Goal: Task Accomplishment & Management: Complete application form

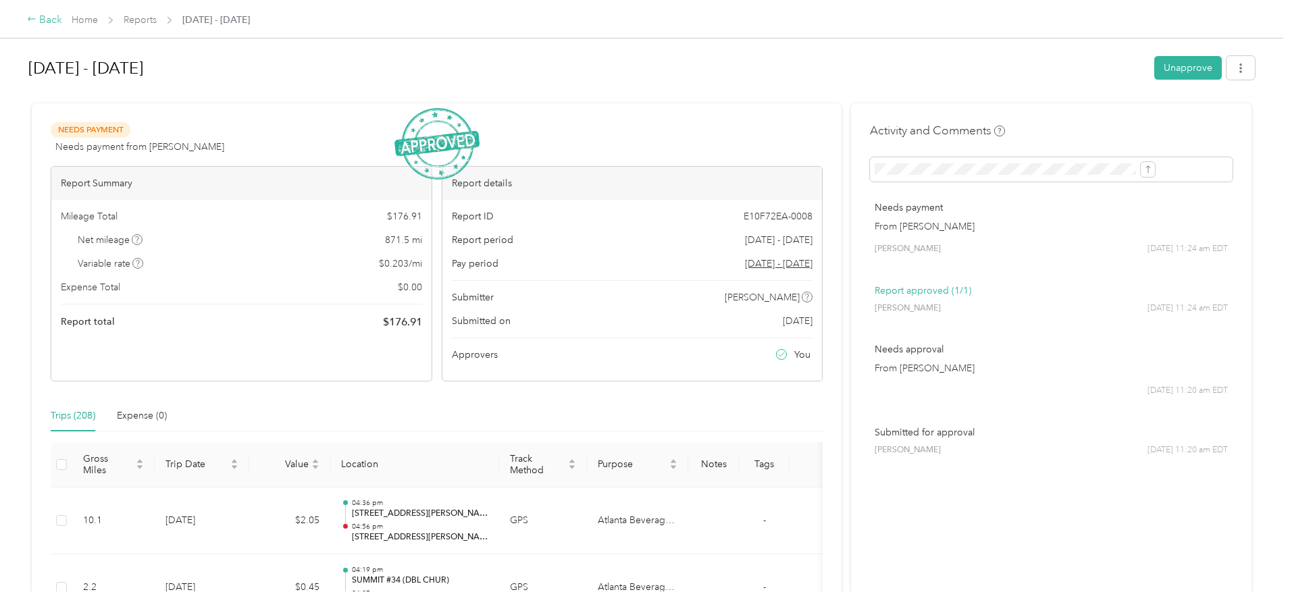
click at [62, 13] on div "Back" at bounding box center [44, 20] width 35 height 16
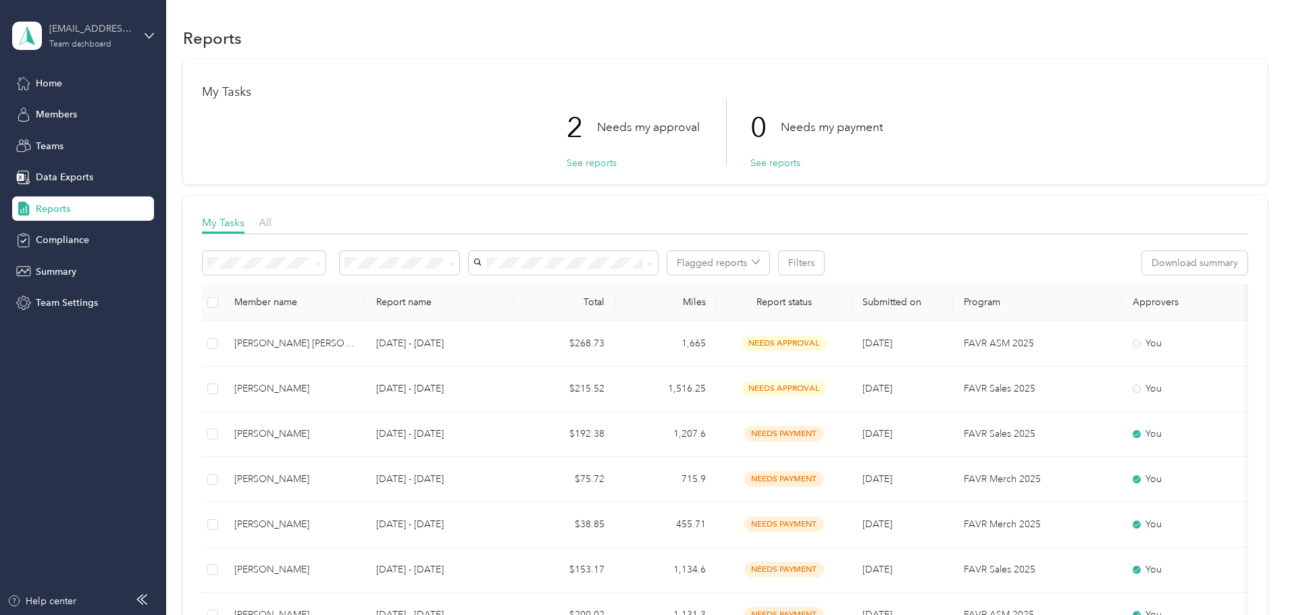
click at [101, 42] on div "Team dashboard" at bounding box center [80, 45] width 62 height 8
click at [74, 139] on div "Personal dashboard" at bounding box center [66, 141] width 85 height 14
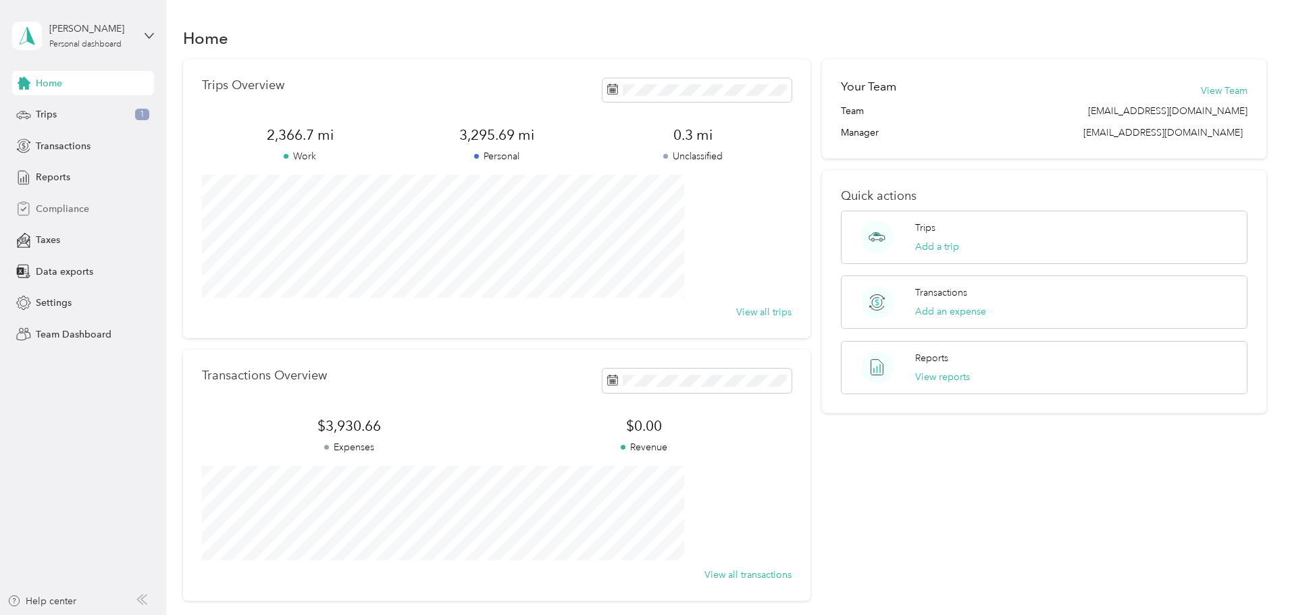
click at [74, 210] on span "Compliance" at bounding box center [62, 209] width 53 height 14
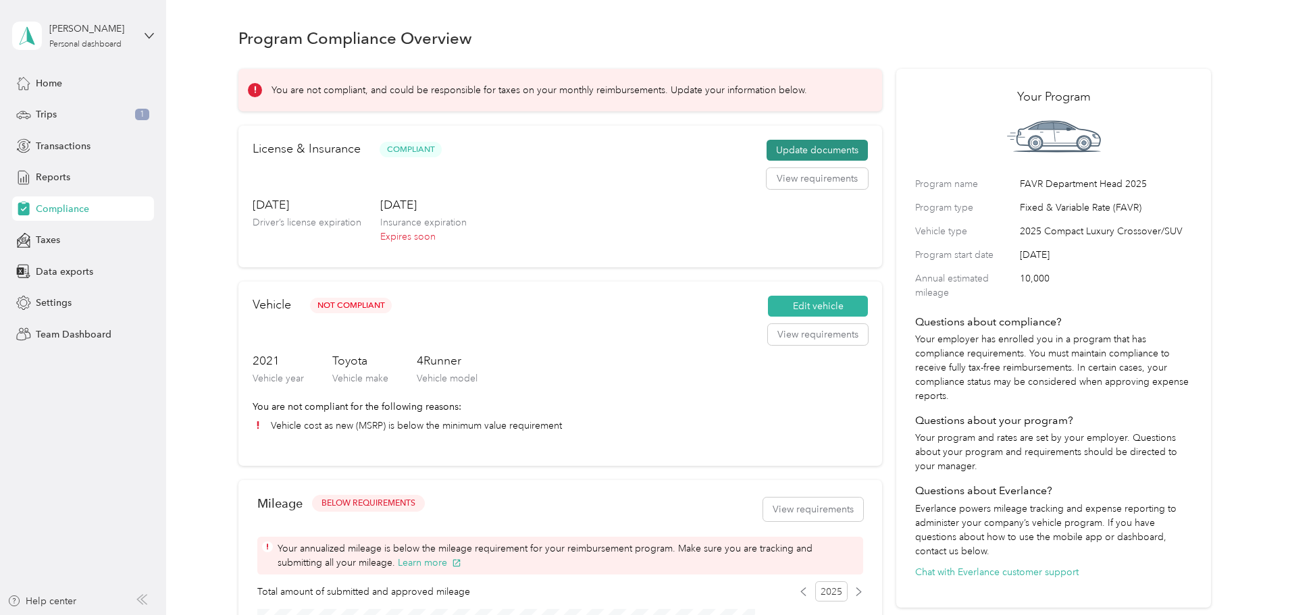
click at [821, 161] on button "Update documents" at bounding box center [817, 151] width 101 height 22
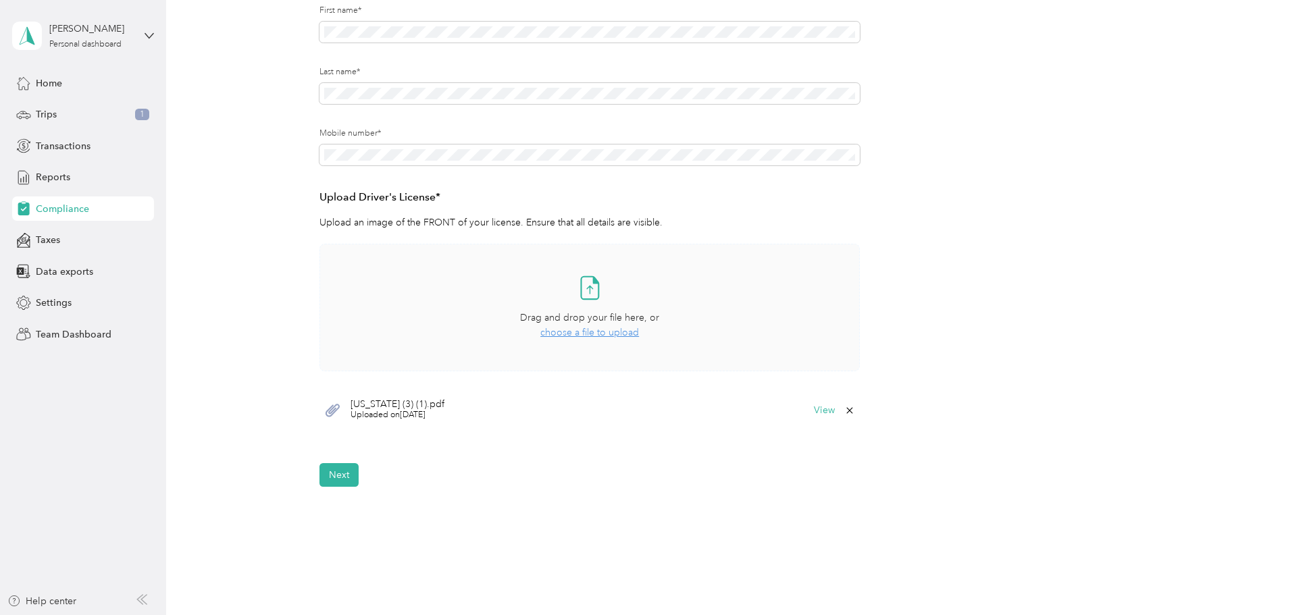
scroll to position [203, 0]
click at [349, 474] on button "Next" at bounding box center [339, 474] width 39 height 24
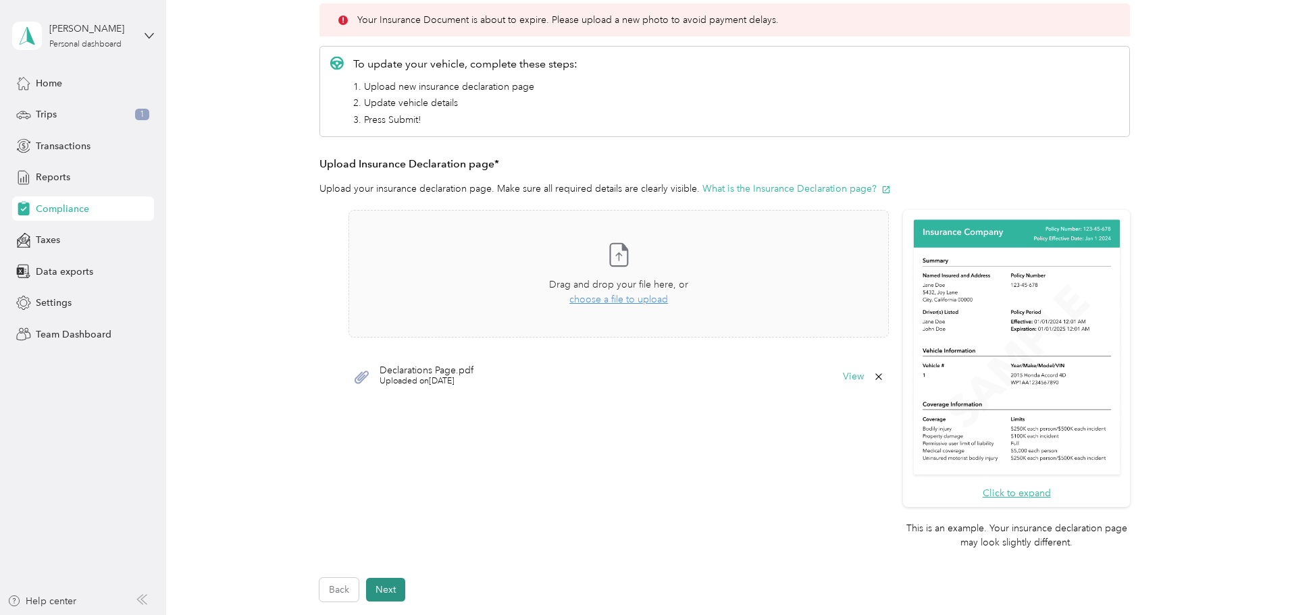
scroll to position [319, 0]
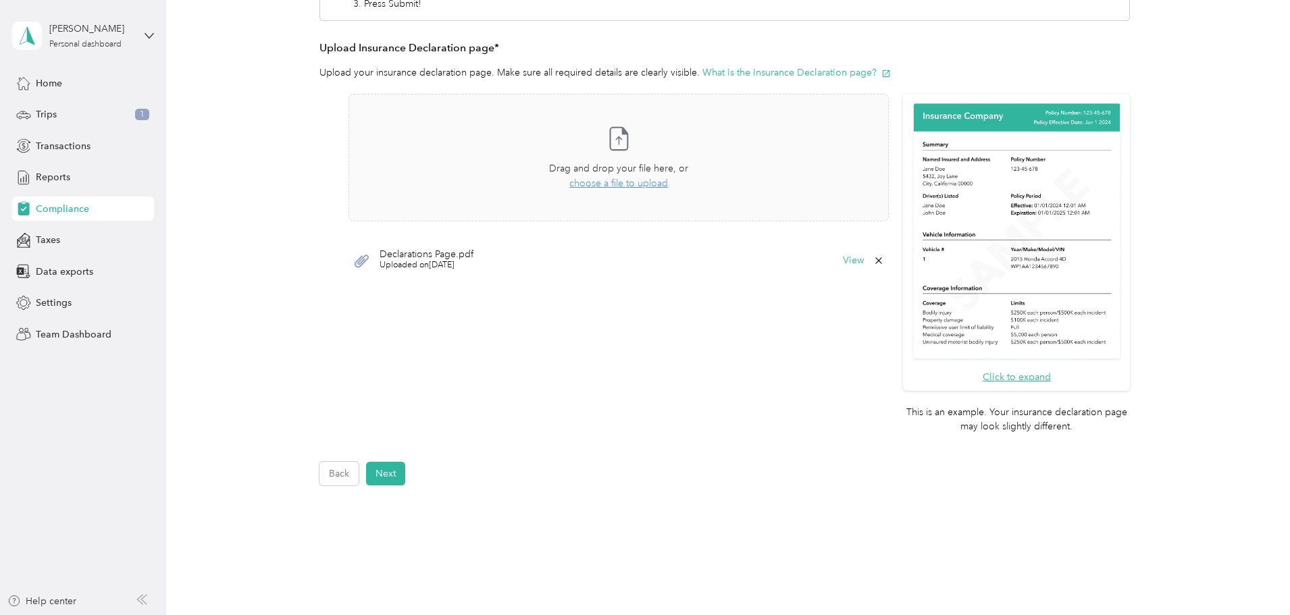
drag, startPoint x: 873, startPoint y: 261, endPoint x: 740, endPoint y: 237, distance: 135.2
click at [874, 261] on icon at bounding box center [879, 260] width 11 height 11
click at [586, 339] on div "Take a photo or choose a photo from your library Drag and drop your file here, …" at bounding box center [619, 266] width 540 height 345
click at [614, 180] on span "choose a file to upload" at bounding box center [619, 183] width 99 height 11
click at [384, 477] on button "Next" at bounding box center [385, 474] width 39 height 24
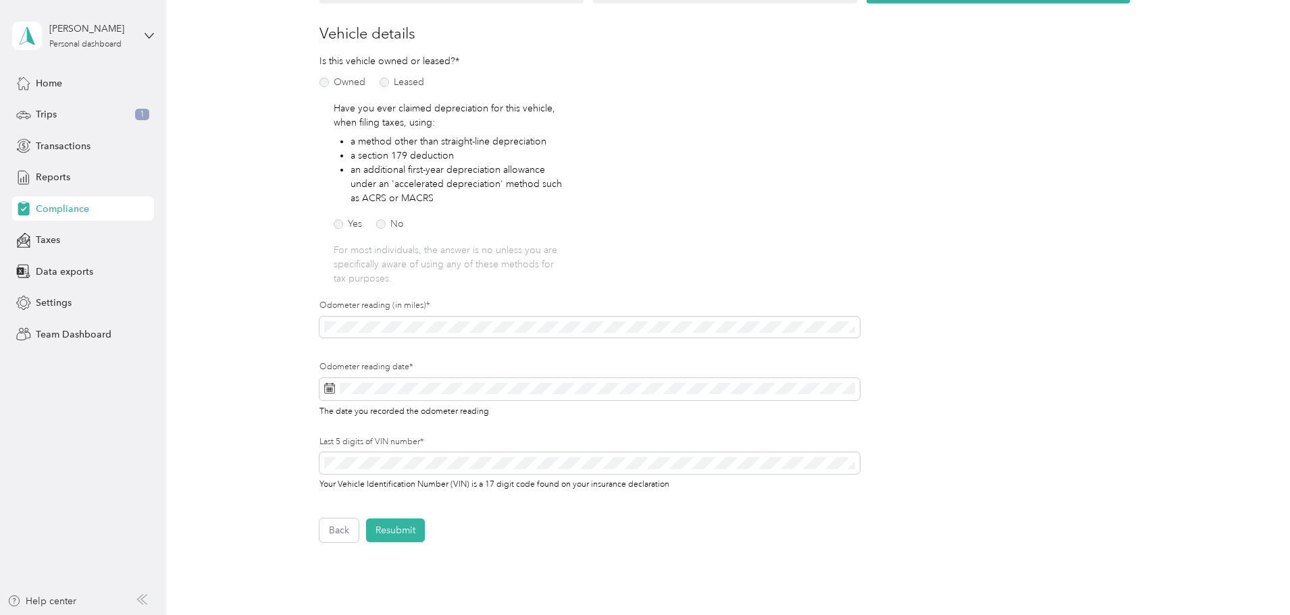
scroll to position [220, 0]
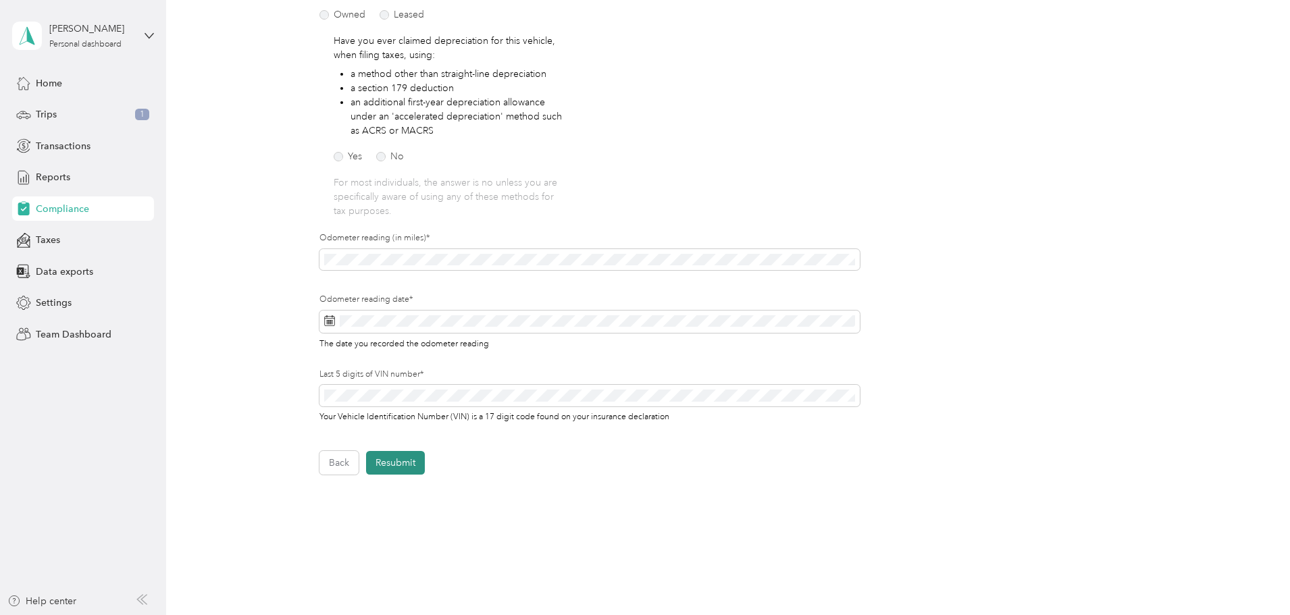
click at [413, 457] on button "Resubmit" at bounding box center [395, 463] width 59 height 24
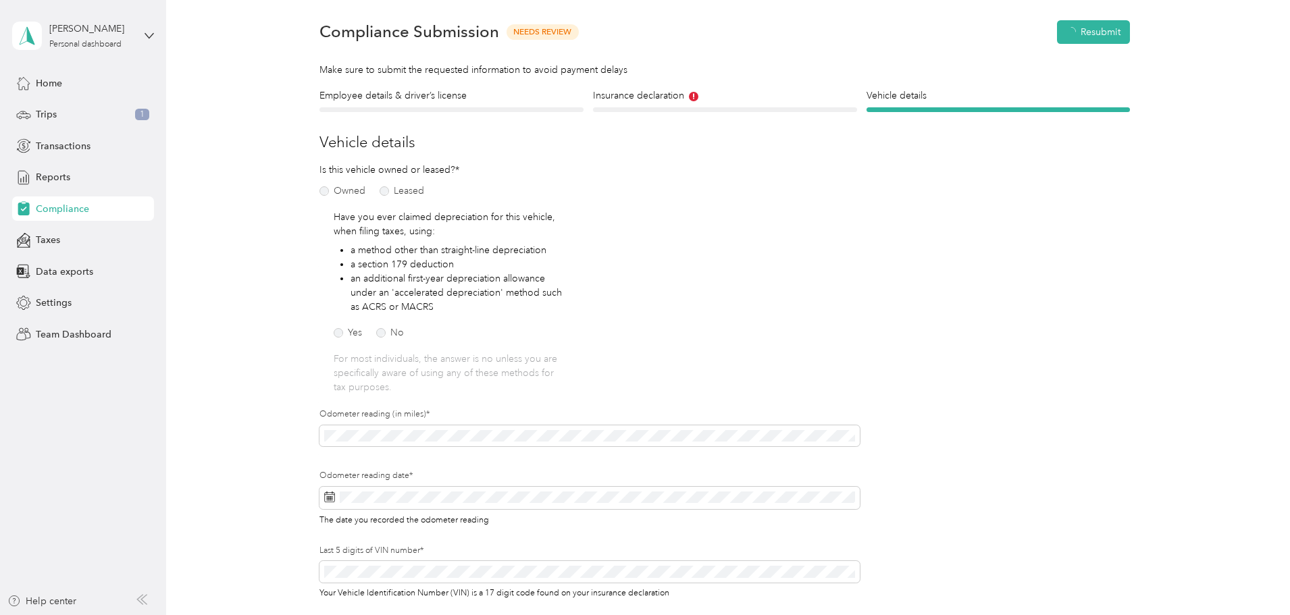
scroll to position [17, 0]
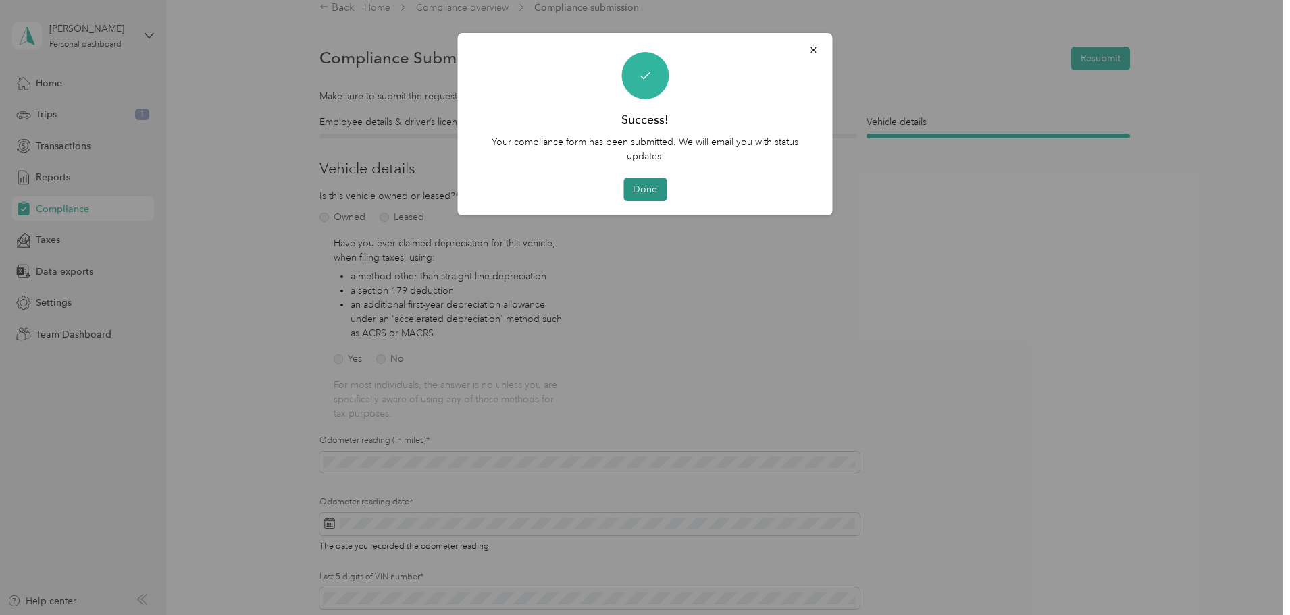
click at [647, 197] on button "Done" at bounding box center [645, 190] width 43 height 24
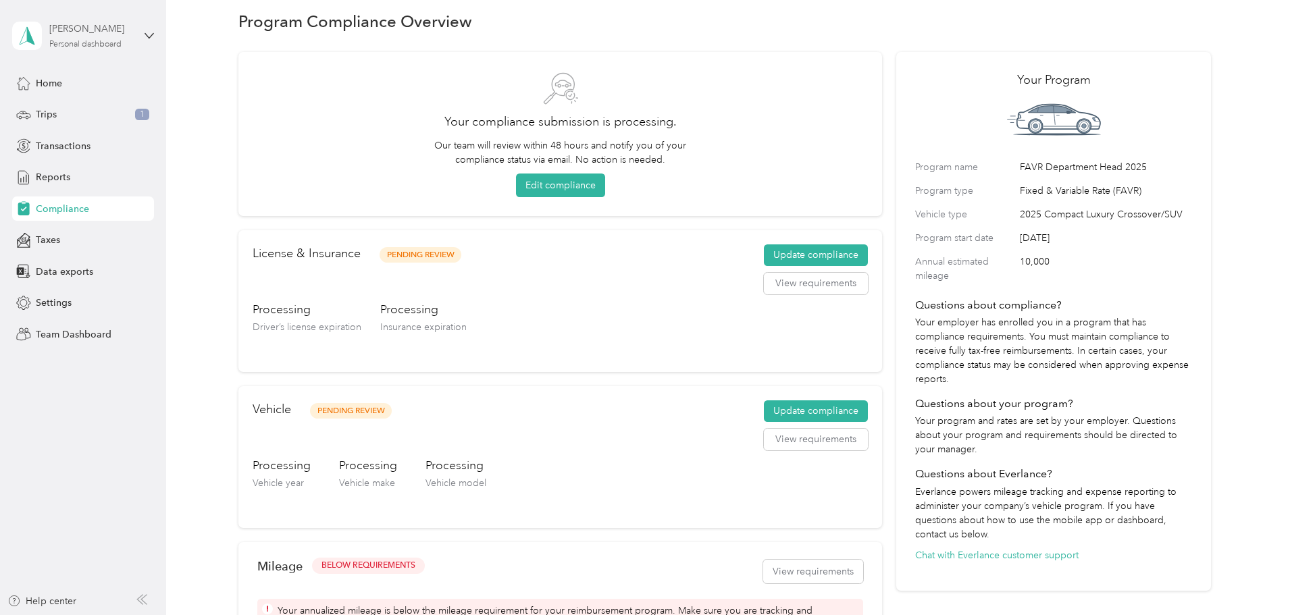
click at [95, 49] on div "Personal dashboard" at bounding box center [85, 45] width 72 height 8
click at [89, 114] on div "Team dashboard" at bounding box center [155, 111] width 266 height 24
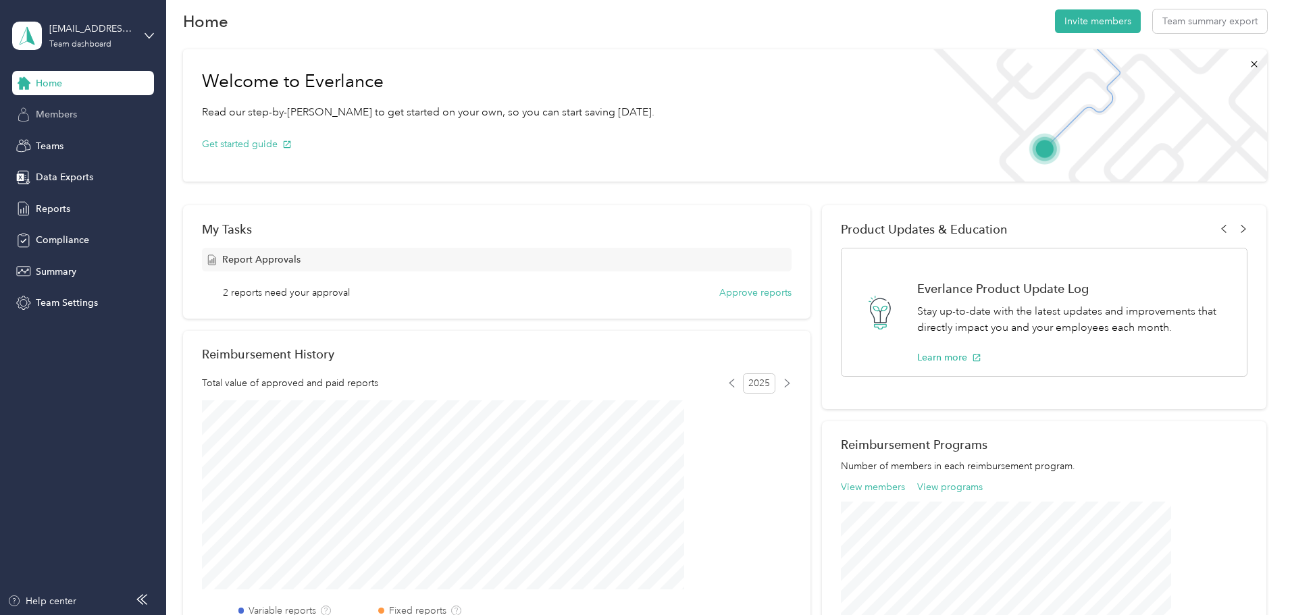
click at [55, 124] on div "Members" at bounding box center [83, 115] width 142 height 24
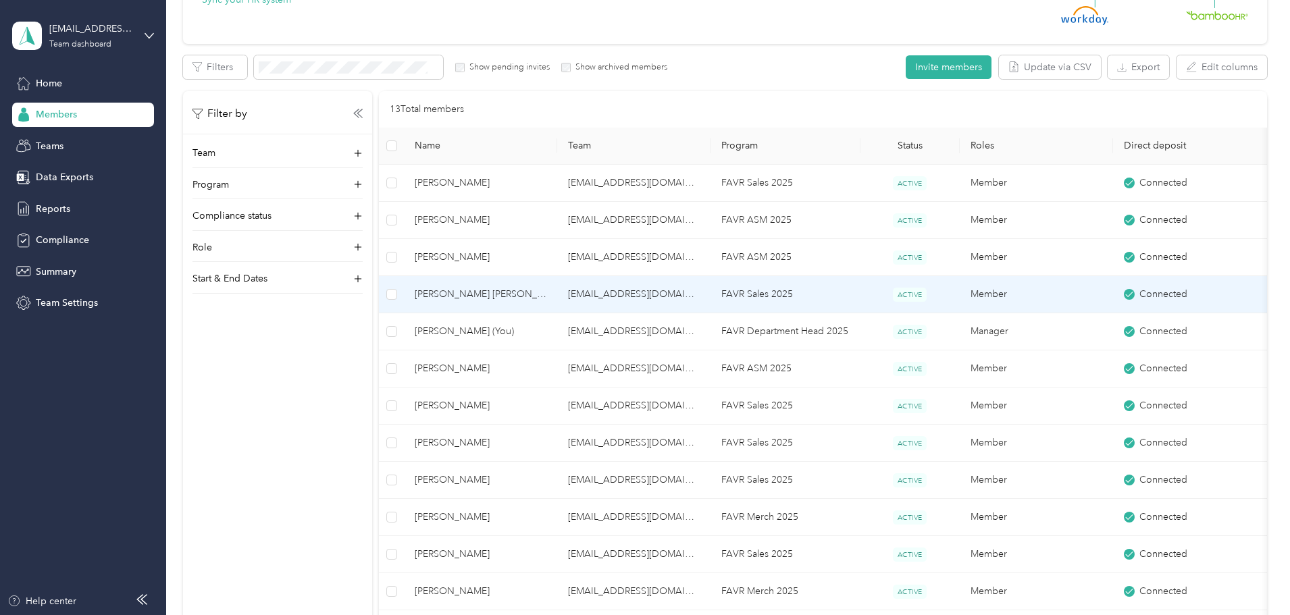
scroll to position [220, 0]
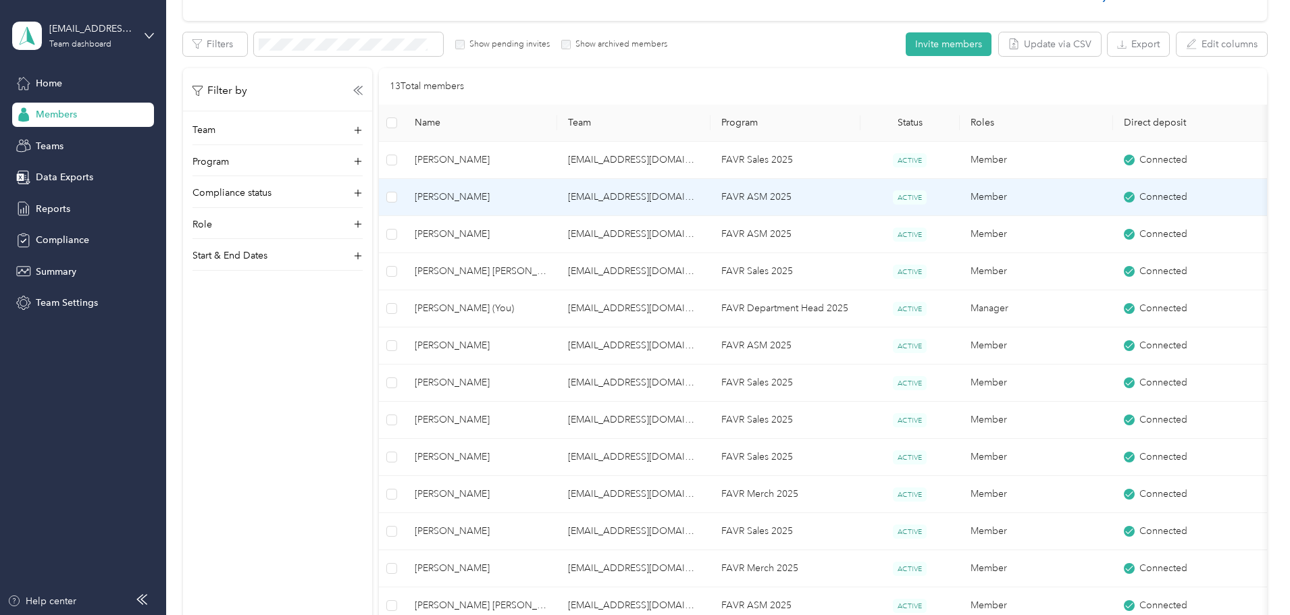
click at [547, 199] on span "[PERSON_NAME]" at bounding box center [481, 197] width 132 height 15
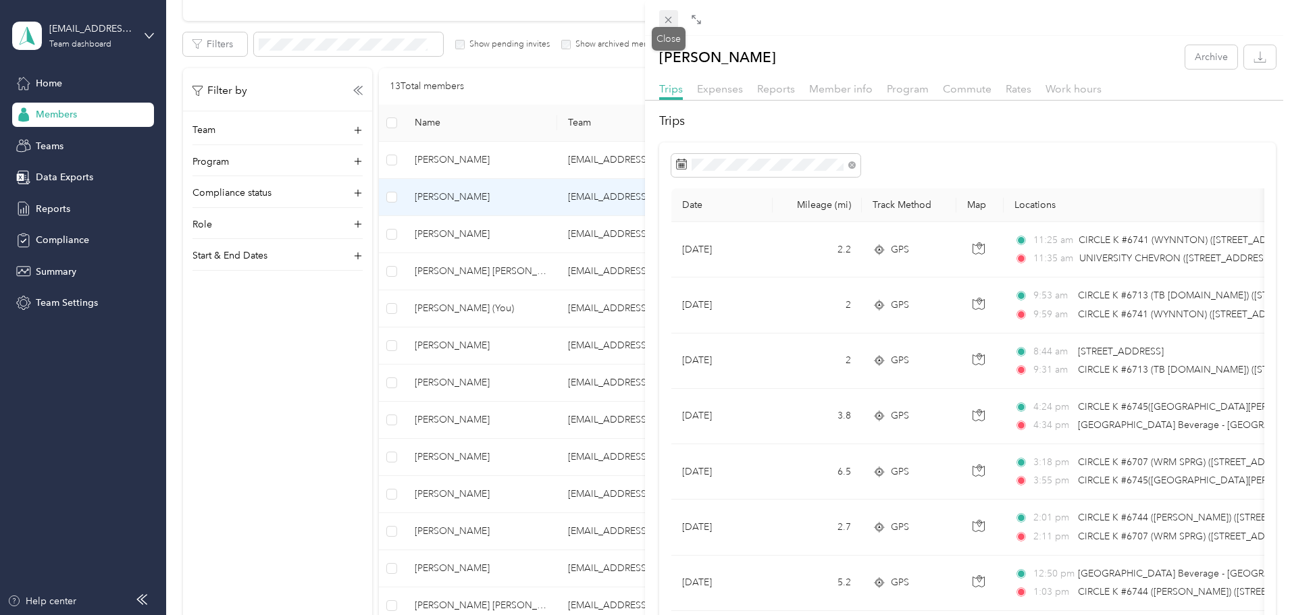
click at [672, 21] on icon at bounding box center [668, 19] width 11 height 11
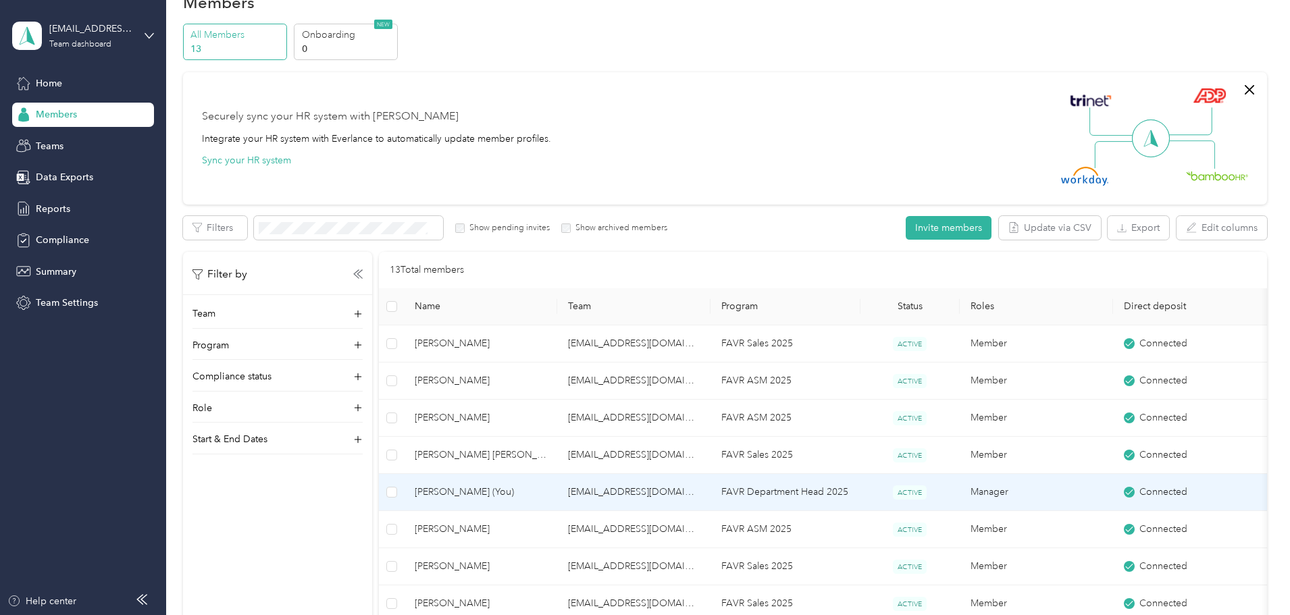
scroll to position [17, 0]
